Goal: Task Accomplishment & Management: Manage account settings

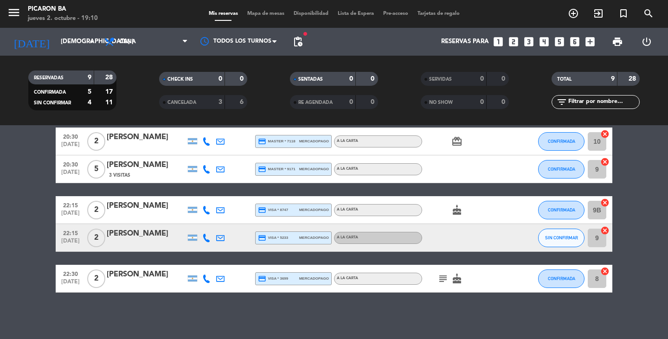
click at [45, 194] on bookings-row "20:00 [DATE] 6 [PERSON_NAME] credit_card visa * 7770 mercadopago A LA CARTA CON…" at bounding box center [334, 141] width 668 height 303
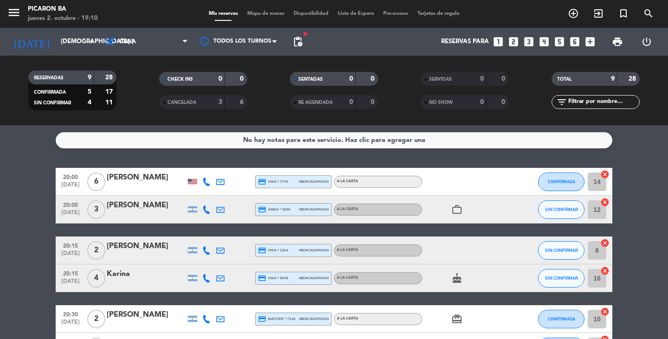
click at [3, 227] on bookings-row "20:00 [DATE] 6 [PERSON_NAME] credit_card visa * 7770 mercadopago A LA CARTA CON…" at bounding box center [334, 319] width 668 height 303
click at [205, 210] on icon at bounding box center [206, 210] width 8 height 8
click at [124, 210] on div "[PERSON_NAME]" at bounding box center [146, 206] width 79 height 12
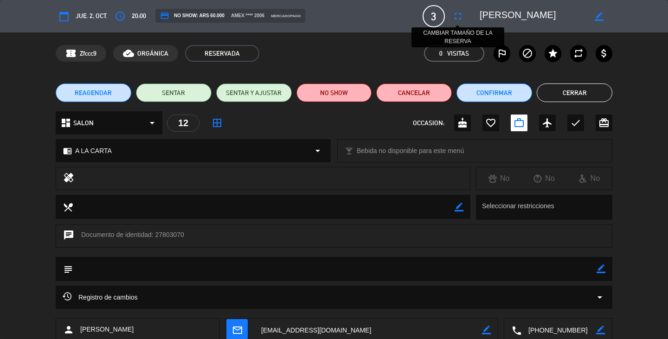
click at [459, 18] on icon "fullscreen" at bounding box center [457, 16] width 11 height 11
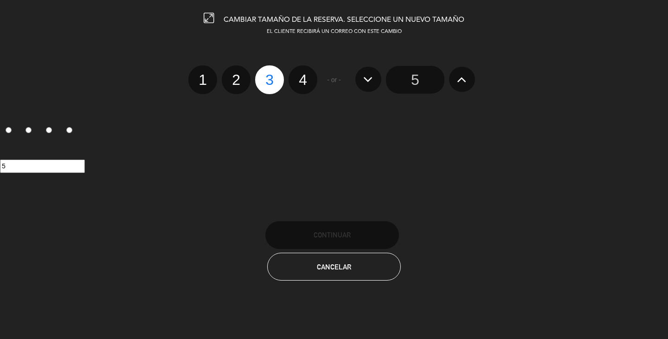
click at [418, 81] on input "5" at bounding box center [415, 80] width 58 height 28
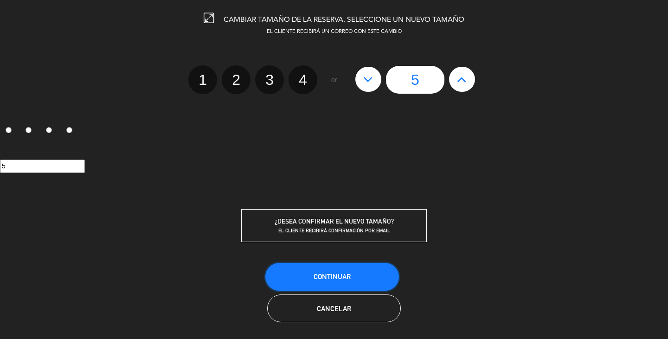
click at [342, 274] on span "Continuar" at bounding box center [332, 277] width 37 height 8
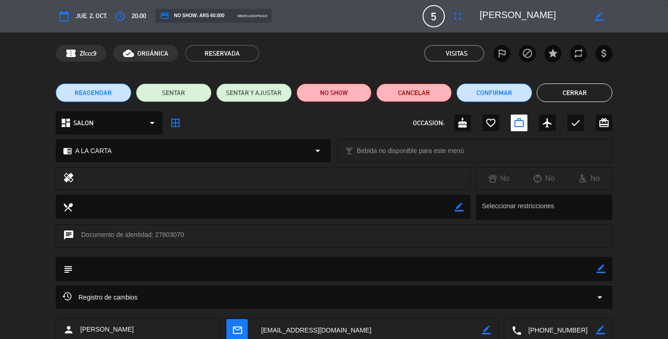
click at [581, 93] on button "Cerrar" at bounding box center [575, 93] width 76 height 19
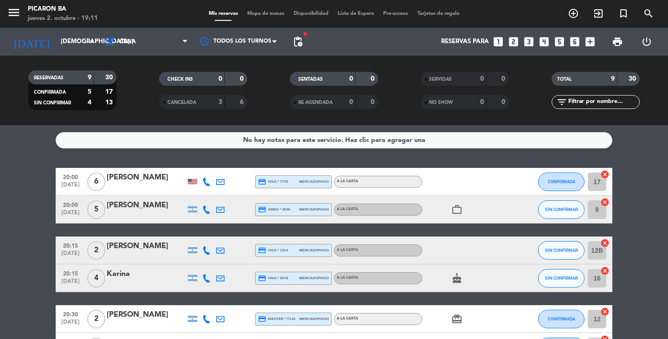
click at [2, 321] on bookings-row "20:00 [DATE] 6 [PERSON_NAME] credit_card visa * 7770 mercadopago A LA CARTA CON…" at bounding box center [334, 319] width 668 height 303
click at [13, 211] on bookings-row "20:00 [DATE] 6 [PERSON_NAME] credit_card visa * 7770 mercadopago A LA CARTA CON…" at bounding box center [334, 319] width 668 height 303
click at [0, 310] on bookings-row "20:00 [DATE] 6 [PERSON_NAME] credit_card visa * 7770 mercadopago A LA CARTA CON…" at bounding box center [334, 319] width 668 height 303
